Goal: Information Seeking & Learning: Learn about a topic

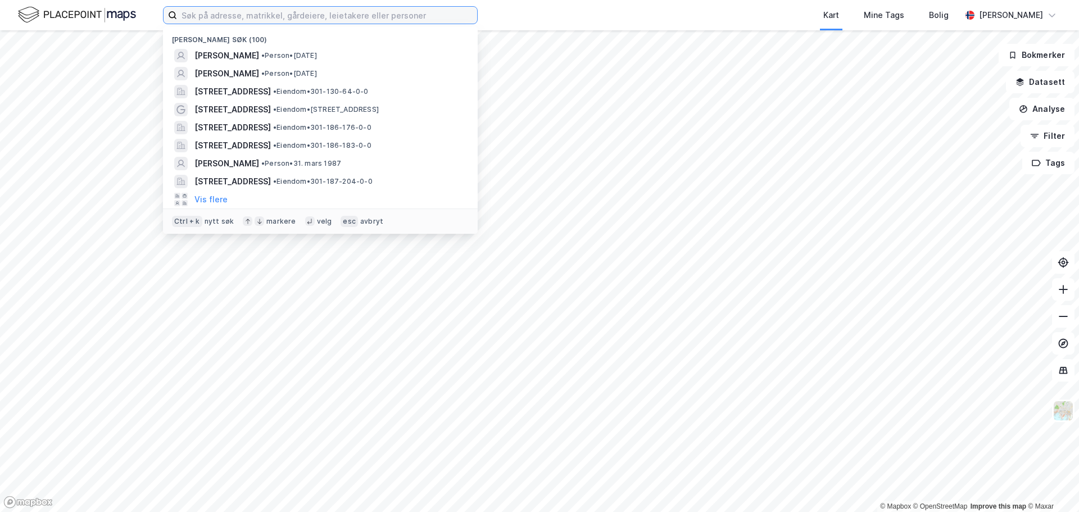
click at [362, 14] on input at bounding box center [327, 15] width 300 height 17
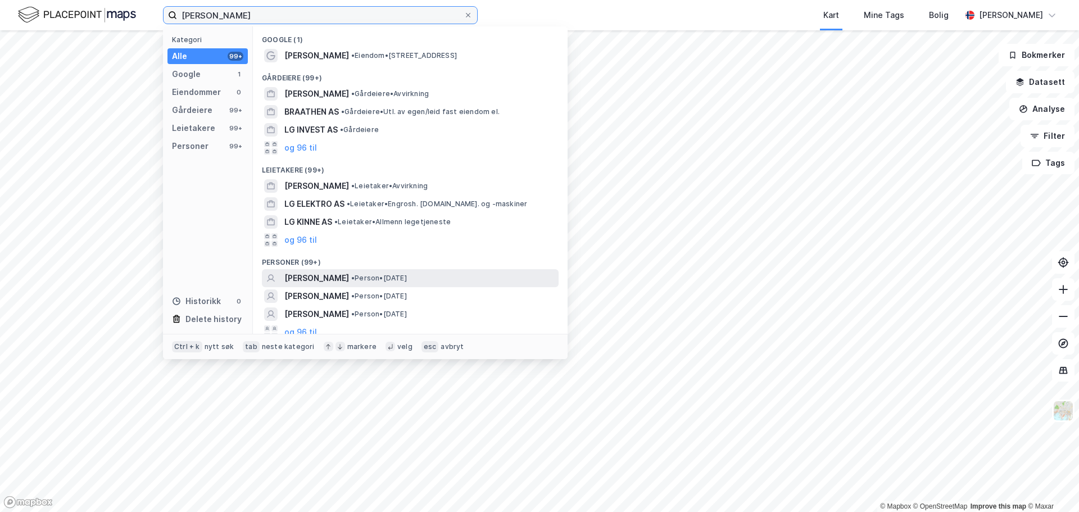
scroll to position [7, 0]
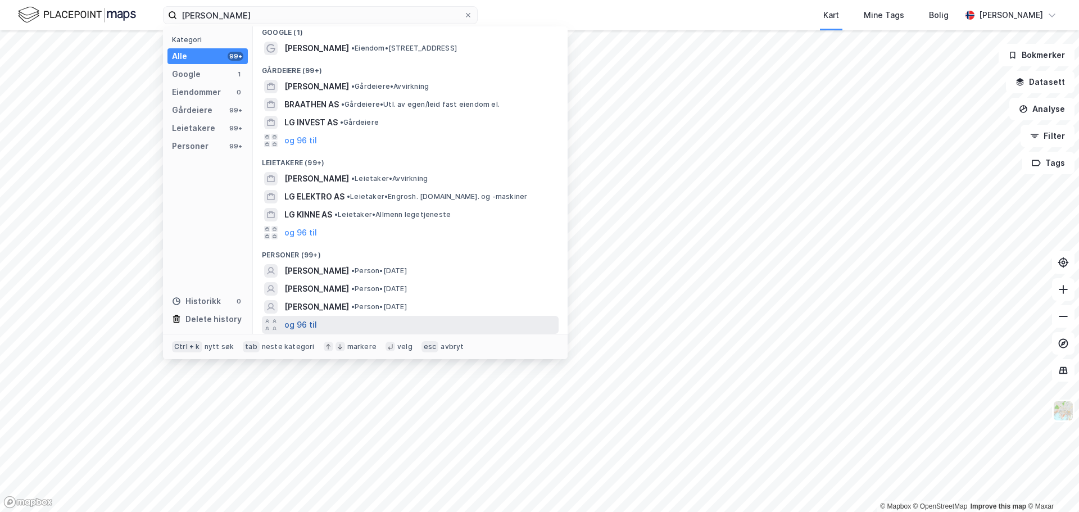
click at [307, 319] on button "og 96 til" at bounding box center [300, 324] width 33 height 13
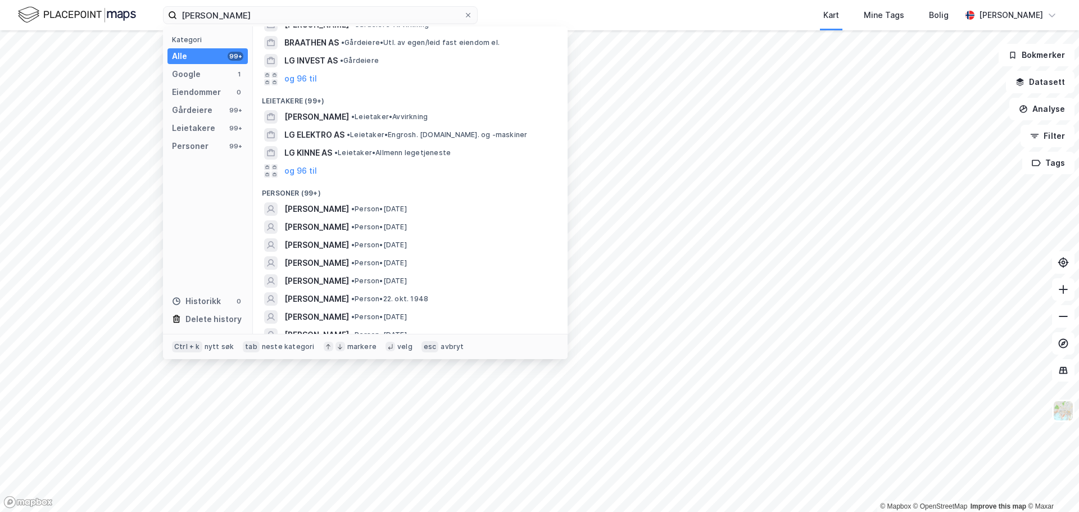
scroll to position [0, 0]
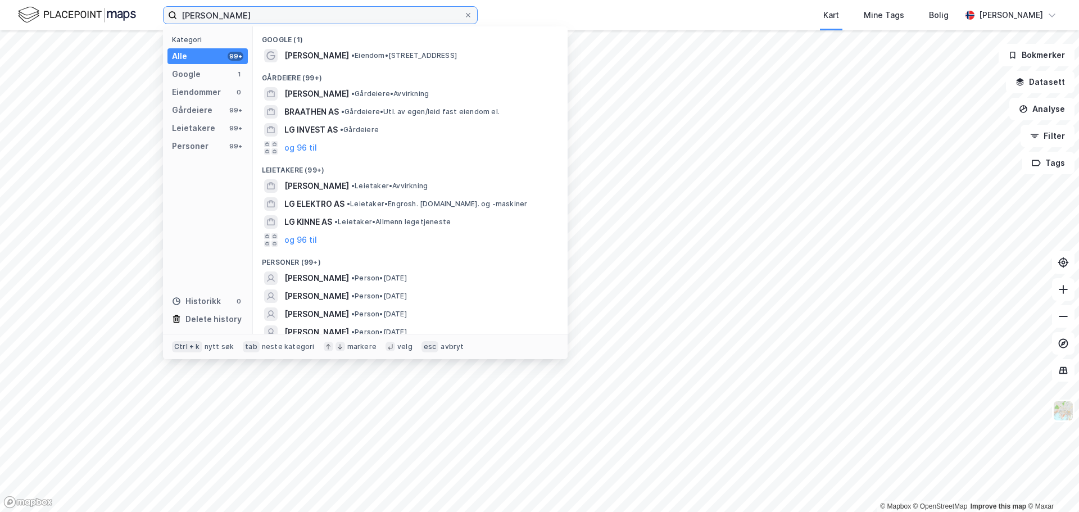
click at [214, 15] on input "[PERSON_NAME]" at bounding box center [320, 15] width 287 height 17
click at [219, 16] on input "[PERSON_NAME]" at bounding box center [320, 15] width 287 height 17
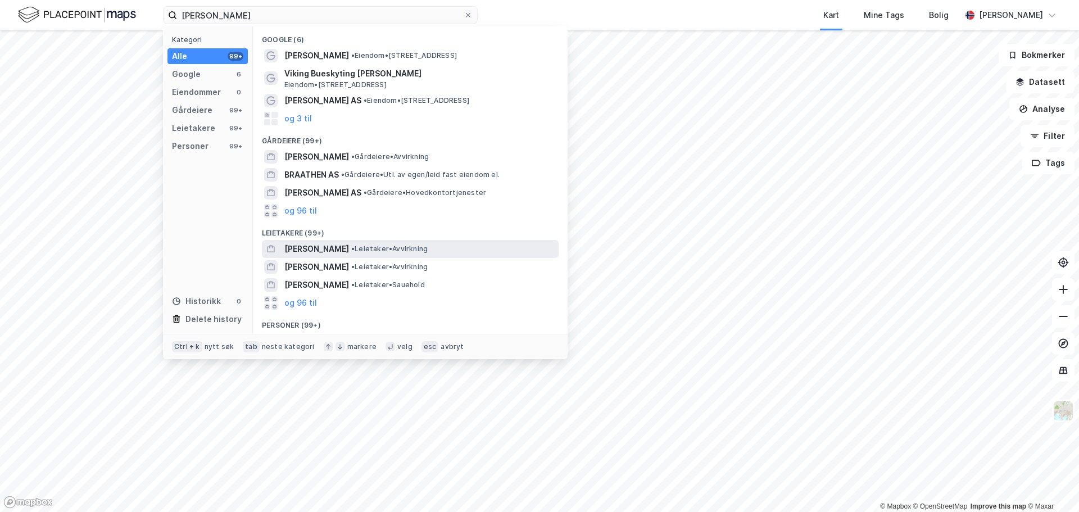
click at [367, 256] on div "[PERSON_NAME] • Avvirkning" at bounding box center [410, 249] width 297 height 18
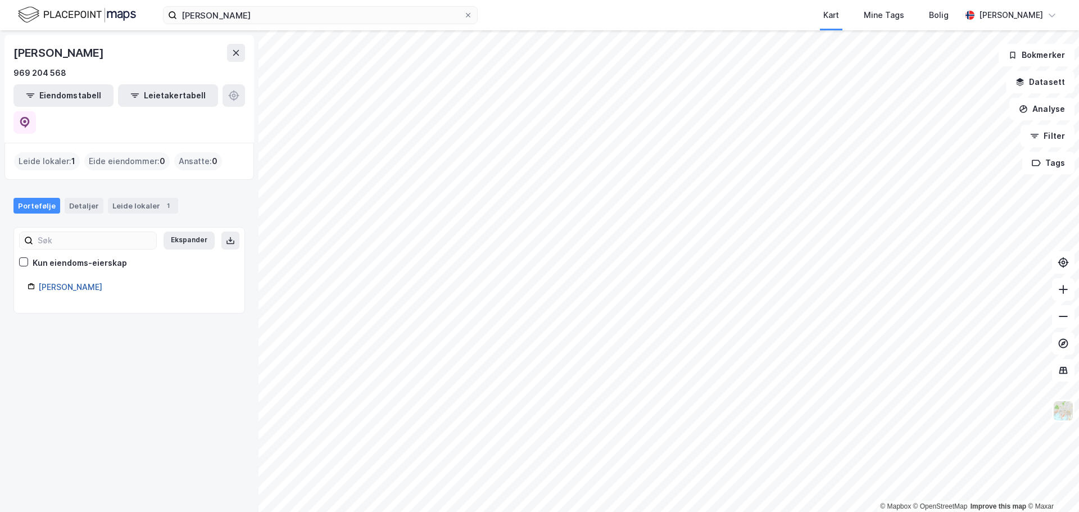
click at [102, 282] on link "[PERSON_NAME]" at bounding box center [70, 287] width 64 height 10
click at [290, 25] on div "[PERSON_NAME] Kart Mine Tags Bolig [PERSON_NAME]" at bounding box center [539, 15] width 1079 height 30
click at [294, 19] on input "[PERSON_NAME]" at bounding box center [320, 15] width 287 height 17
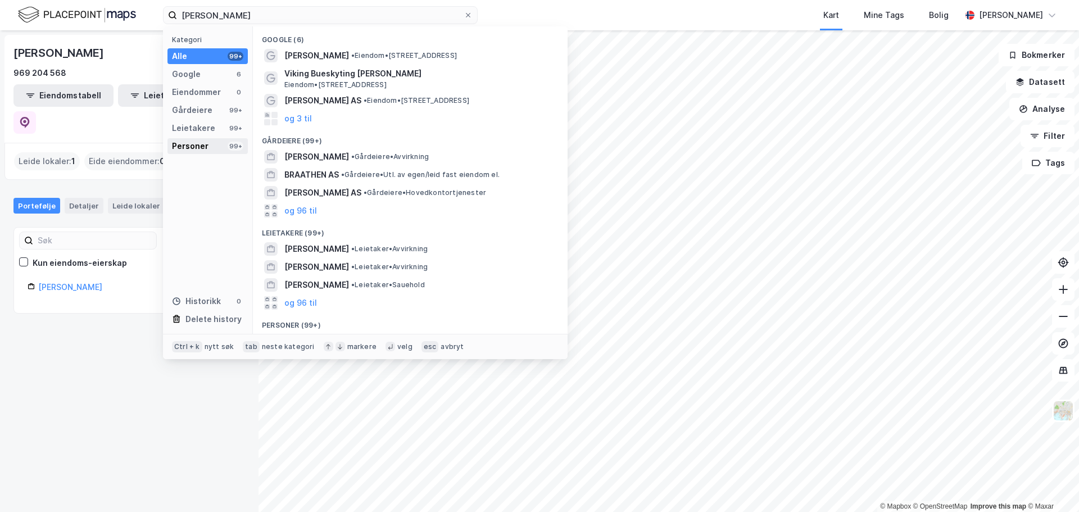
click at [204, 142] on div "Personer" at bounding box center [190, 145] width 37 height 13
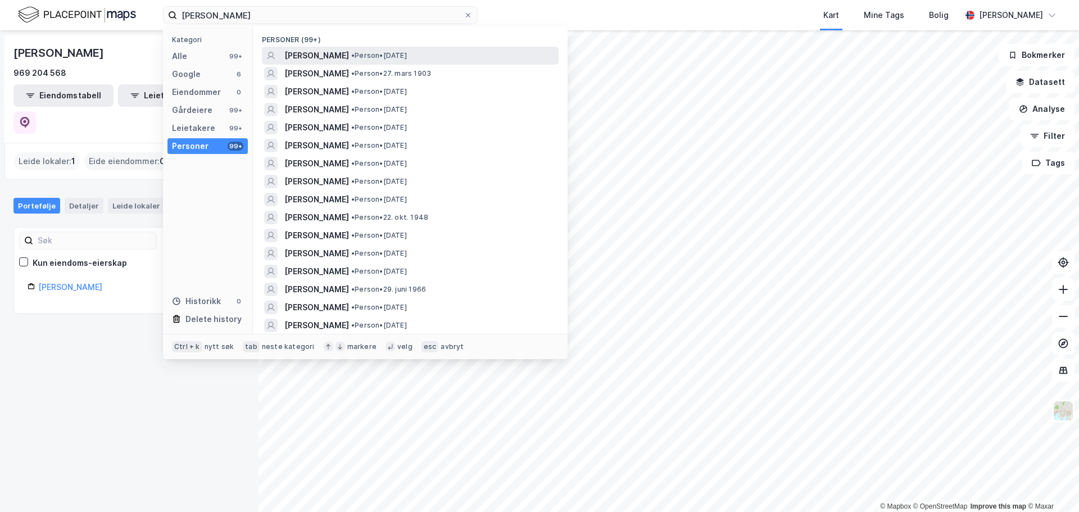
click at [347, 54] on span "[PERSON_NAME]" at bounding box center [316, 55] width 65 height 13
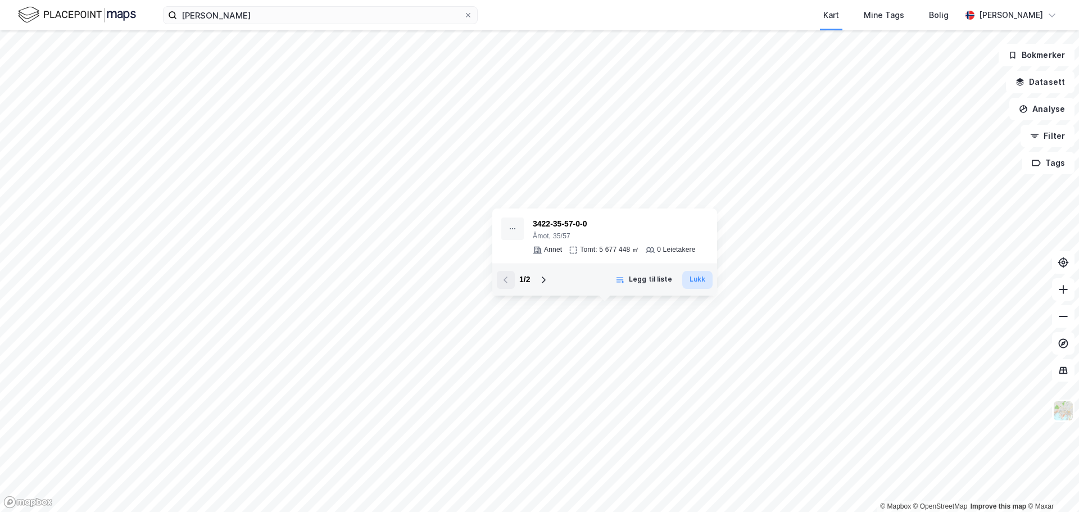
click at [692, 278] on button "Lukk" at bounding box center [697, 280] width 30 height 18
click at [641, 278] on button "Legg til liste" at bounding box center [643, 280] width 71 height 18
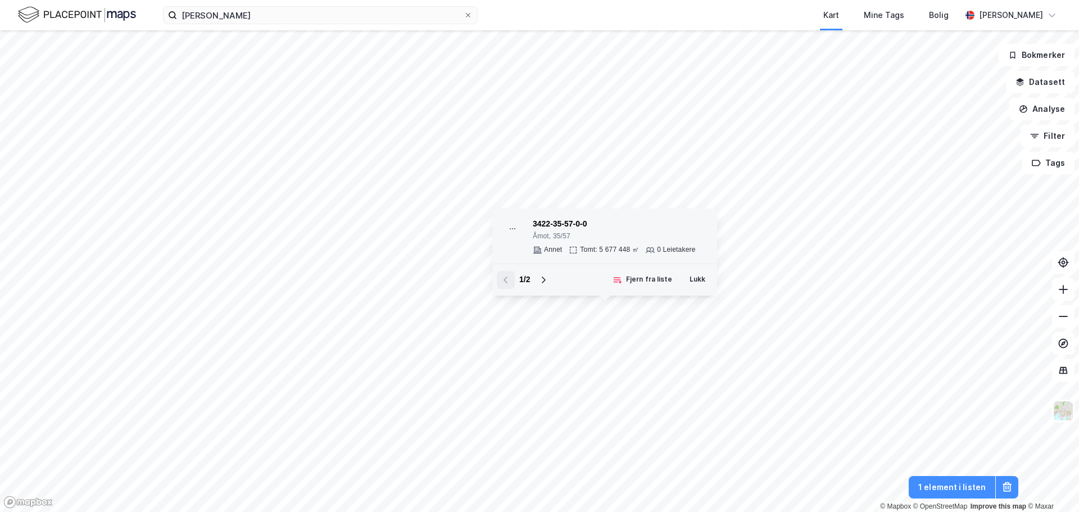
click at [583, 250] on div "Tomt: 5 677 448 ㎡" at bounding box center [609, 250] width 59 height 9
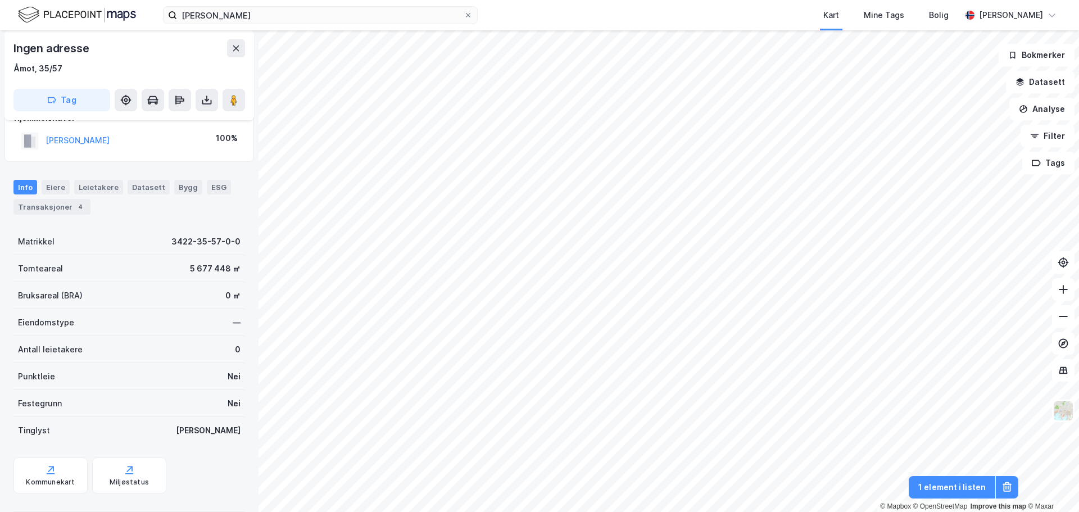
scroll to position [41, 0]
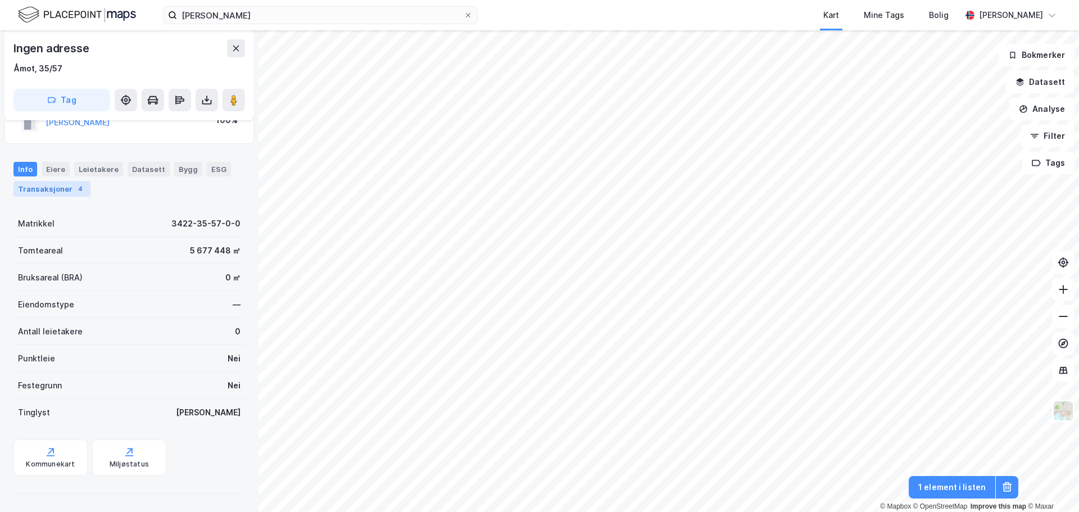
click at [49, 194] on div "Transaksjoner 4" at bounding box center [51, 189] width 77 height 16
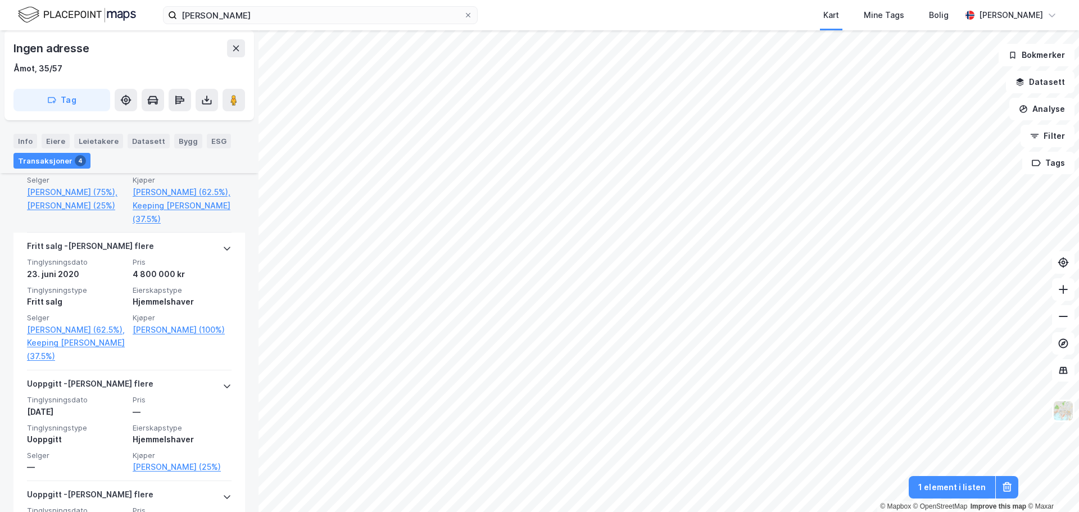
scroll to position [393, 0]
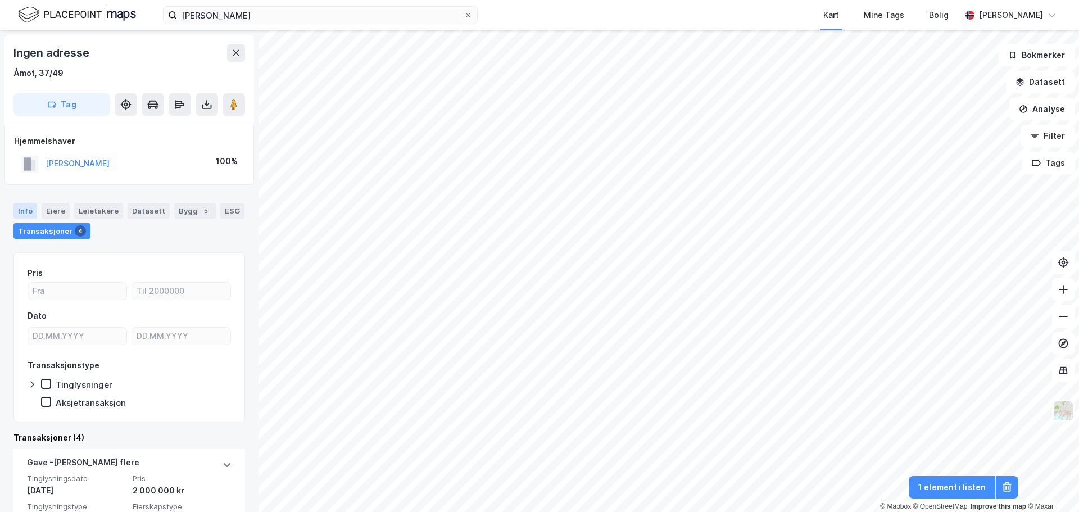
click at [24, 208] on div "Info" at bounding box center [25, 211] width 24 height 16
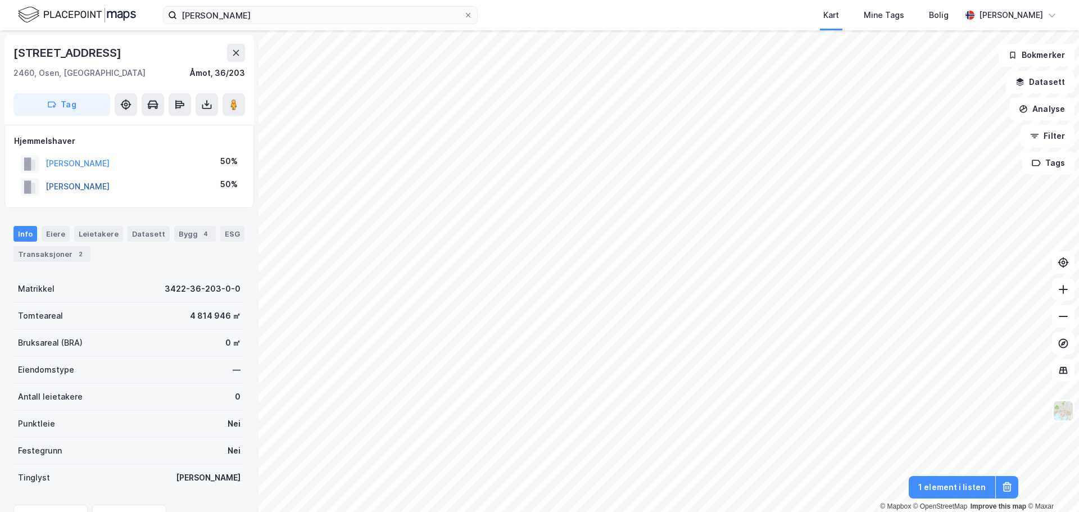
click at [0, 0] on button "[PERSON_NAME]" at bounding box center [0, 0] width 0 height 0
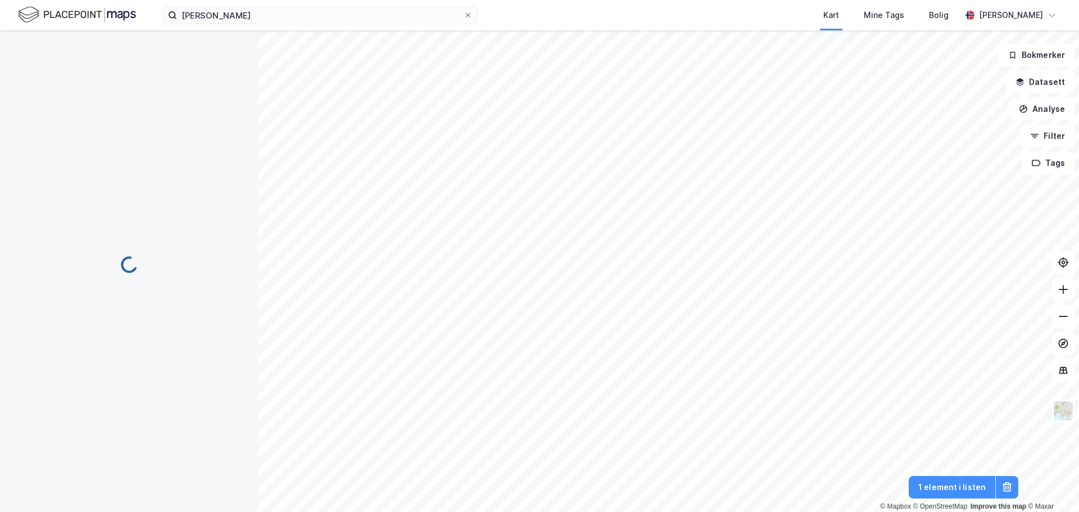
scroll to position [1, 0]
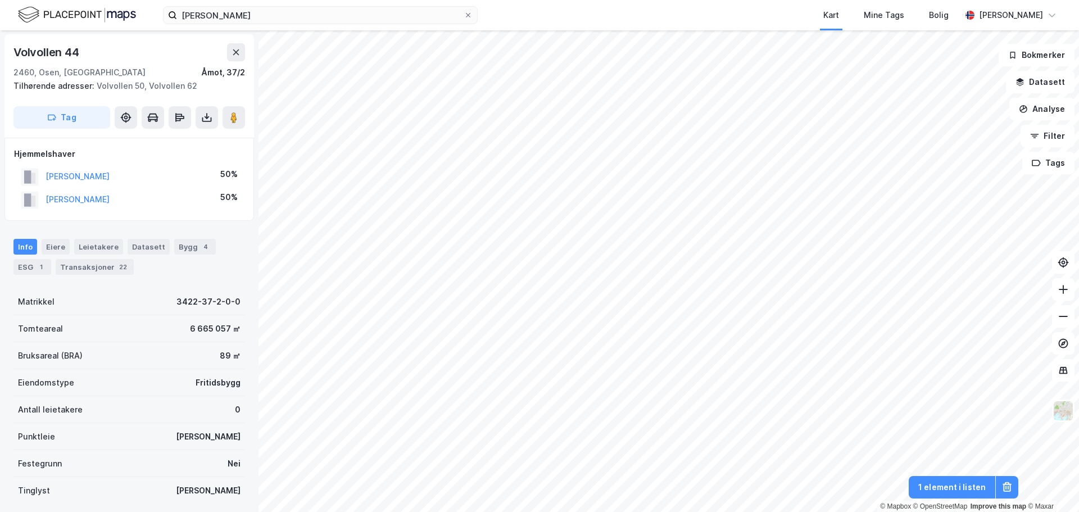
scroll to position [1, 0]
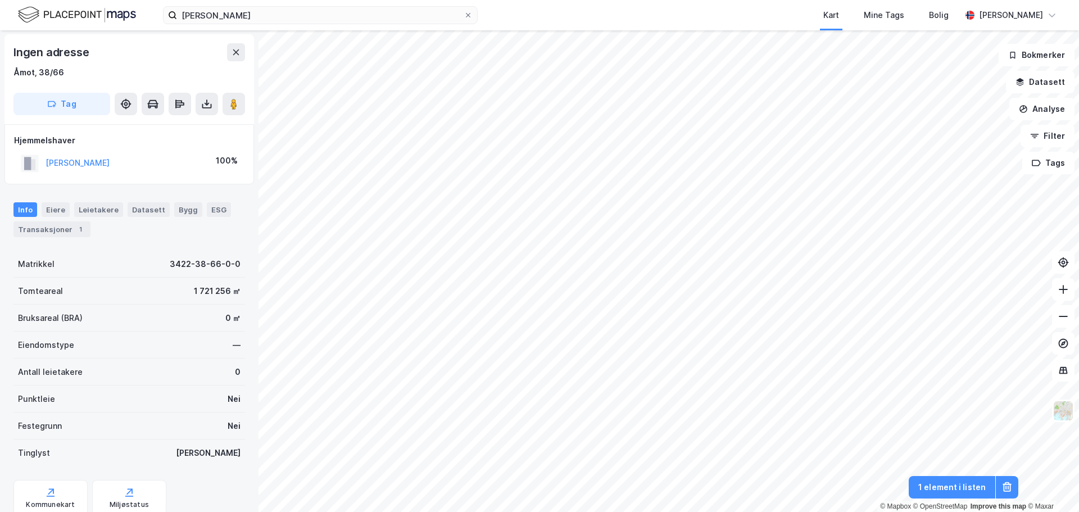
scroll to position [1, 0]
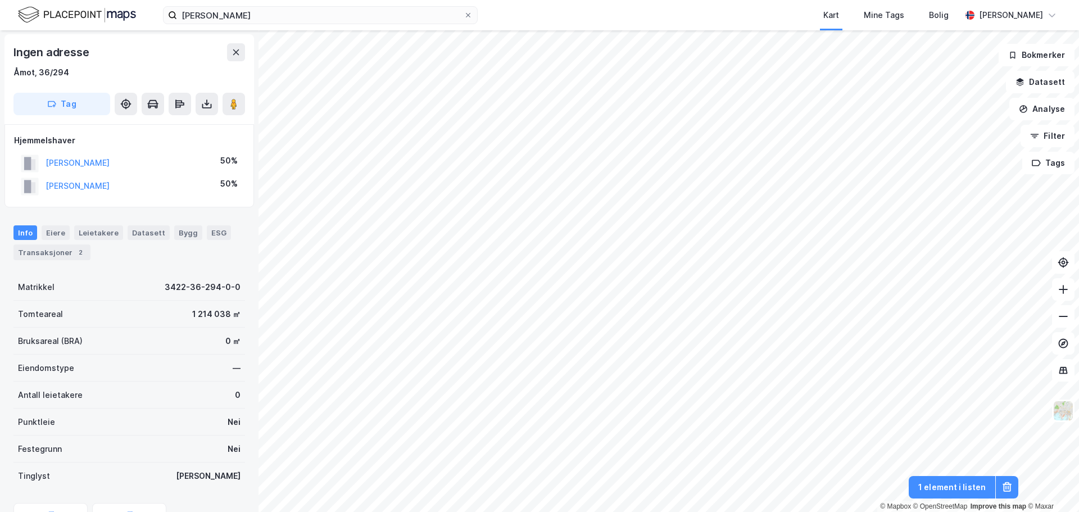
scroll to position [1, 0]
click at [0, 0] on button "[PERSON_NAME]" at bounding box center [0, 0] width 0 height 0
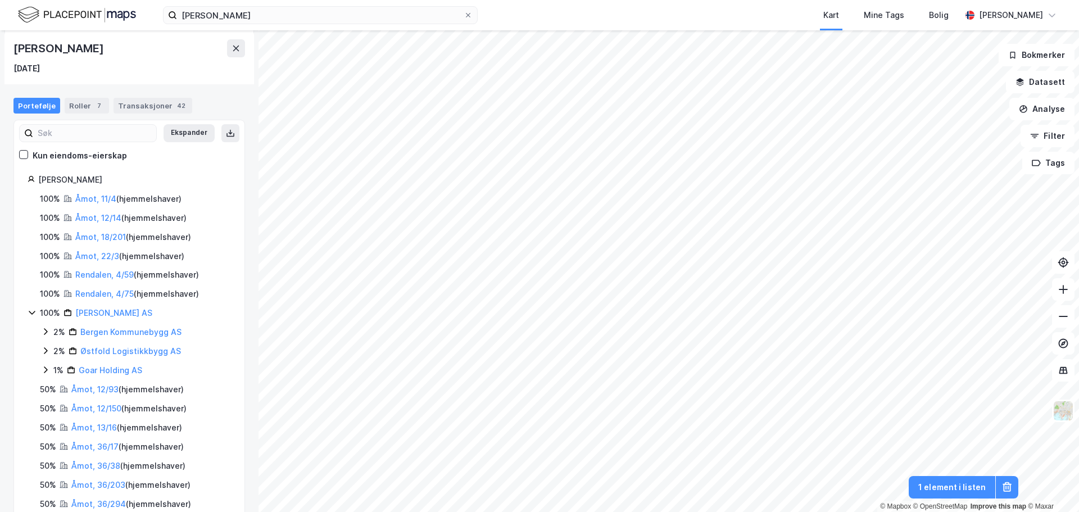
scroll to position [112, 0]
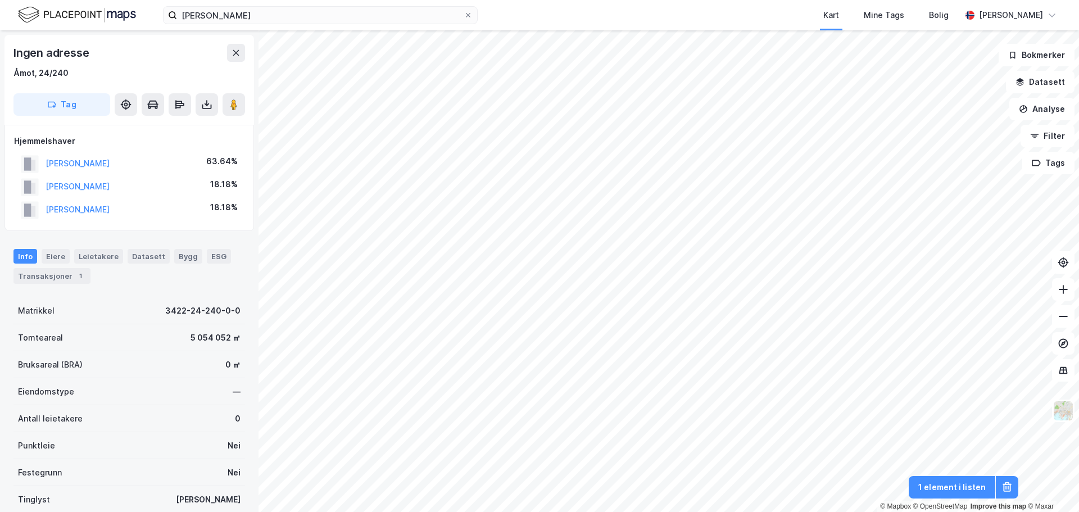
scroll to position [1, 0]
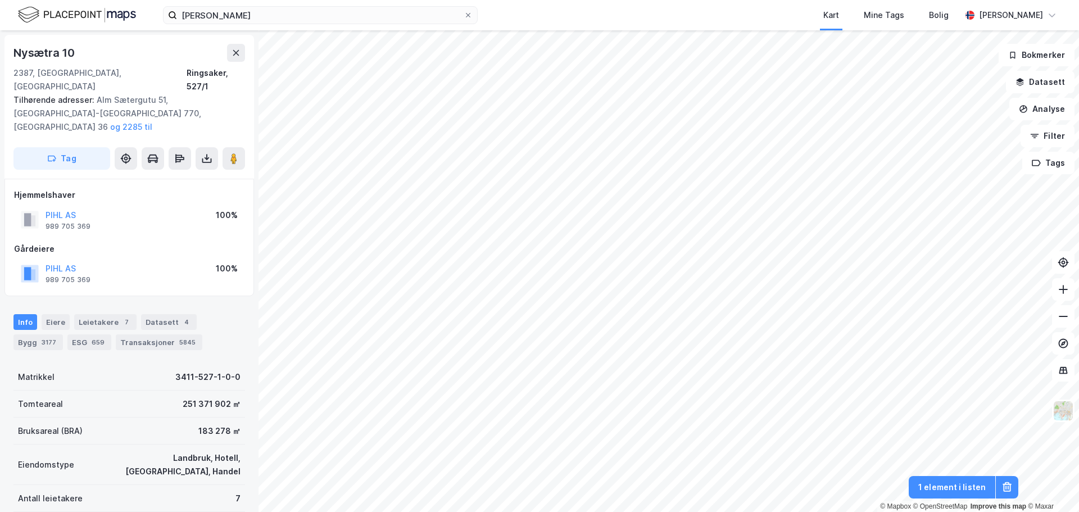
scroll to position [1, 0]
click at [0, 0] on button "PIHL AS" at bounding box center [0, 0] width 0 height 0
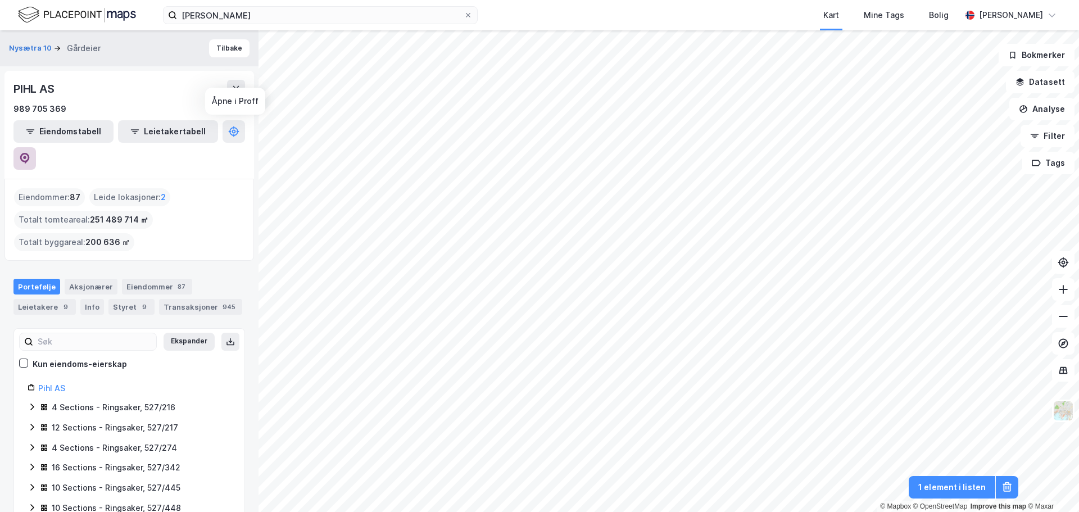
click at [36, 147] on button at bounding box center [24, 158] width 22 height 22
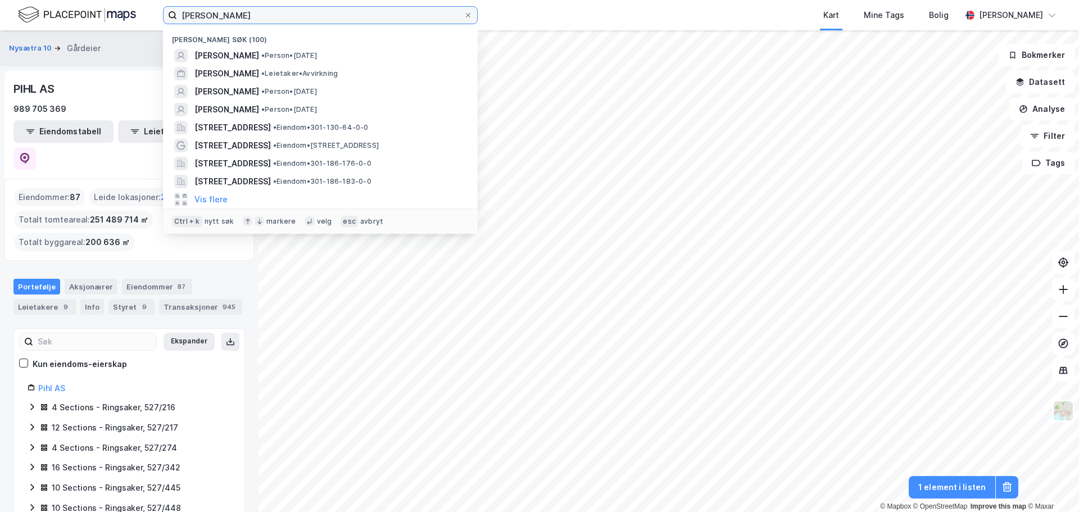
click at [246, 17] on input "[PERSON_NAME]" at bounding box center [320, 15] width 287 height 17
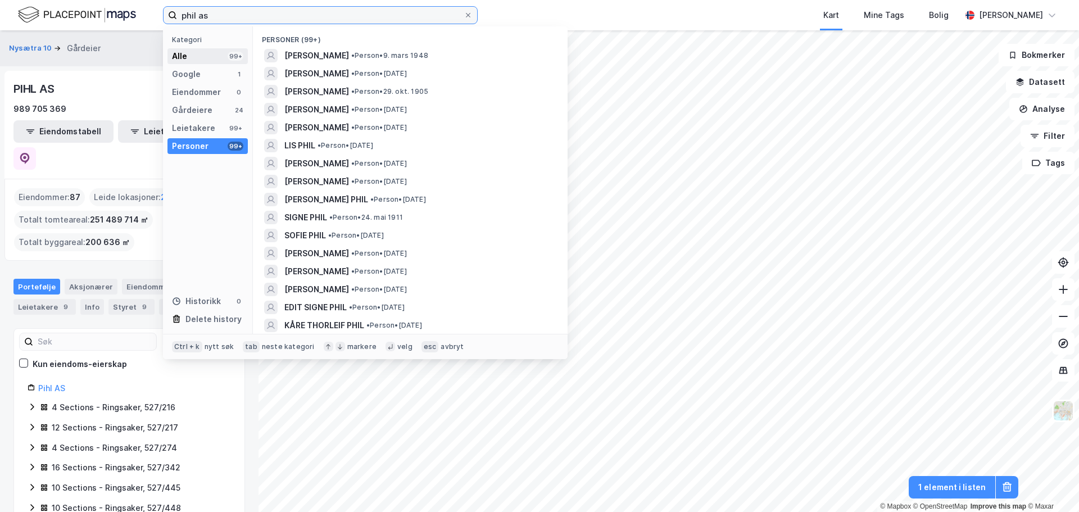
type input "phil as"
click at [217, 52] on div "Alle 99+" at bounding box center [207, 56] width 80 height 16
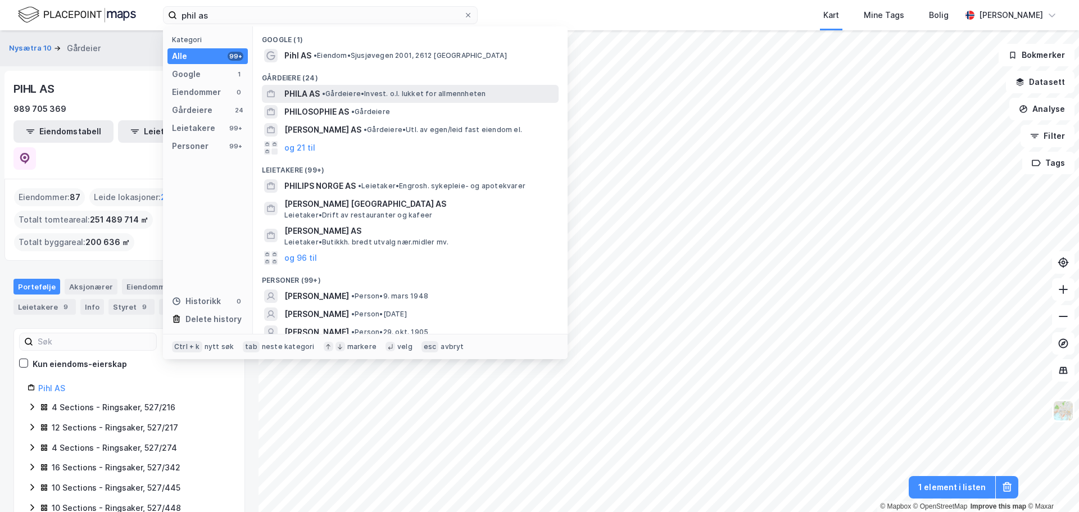
click at [325, 94] on span "•" at bounding box center [323, 93] width 3 height 8
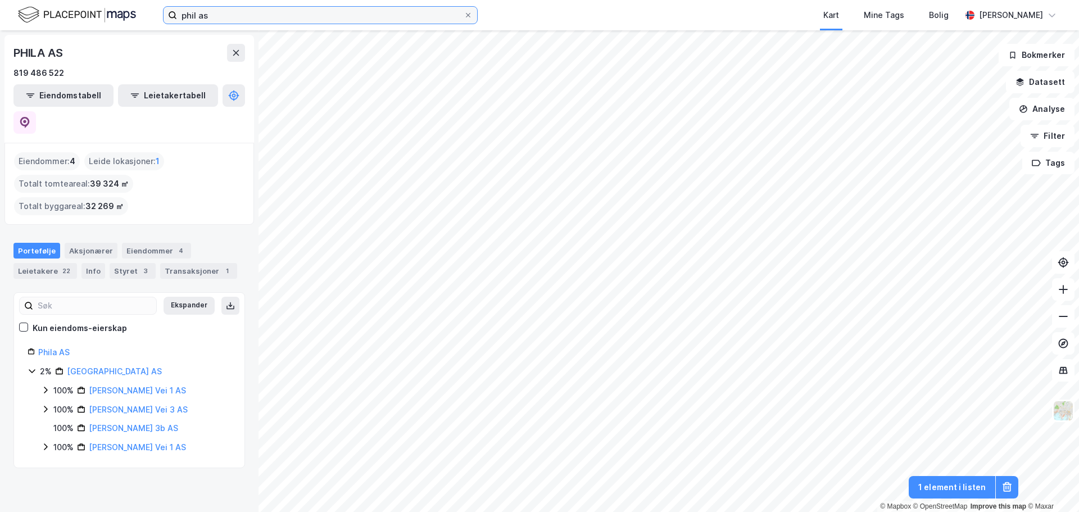
click at [228, 20] on input "phil as" at bounding box center [320, 15] width 287 height 17
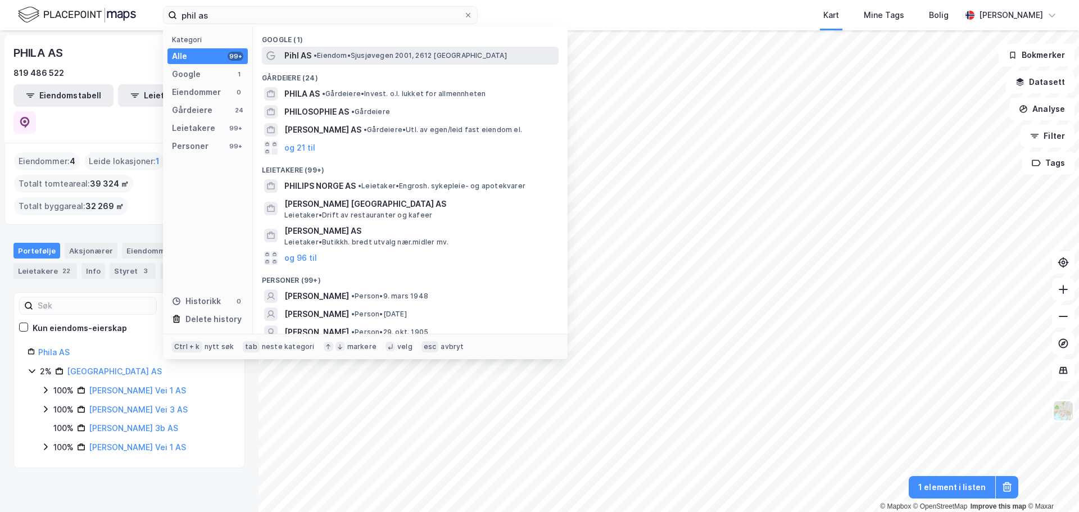
click at [361, 56] on span "• Eiendom • Sjusjøvegen 2001, 2612 [GEOGRAPHIC_DATA]" at bounding box center [410, 55] width 193 height 9
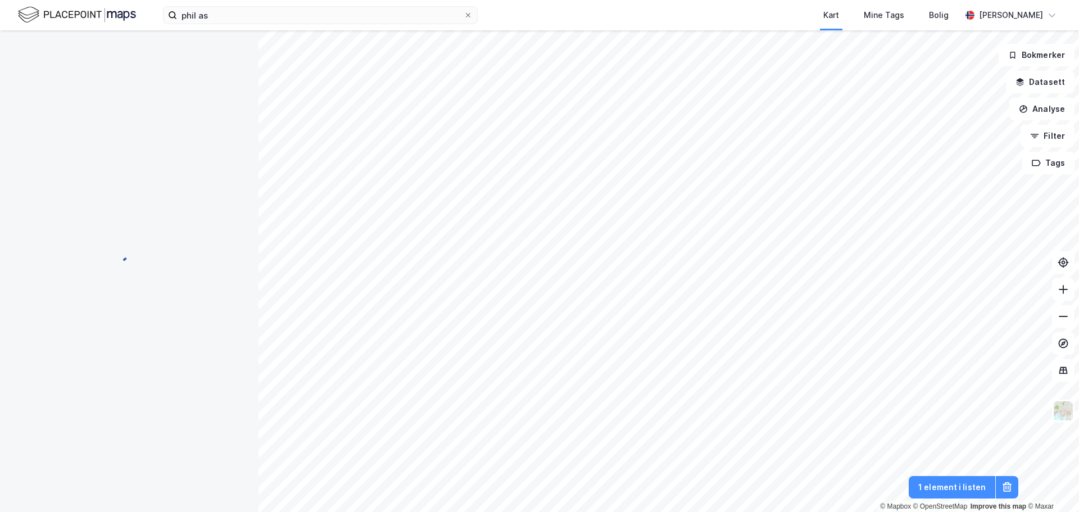
scroll to position [1, 0]
